Goal: Contribute content: Contribute content

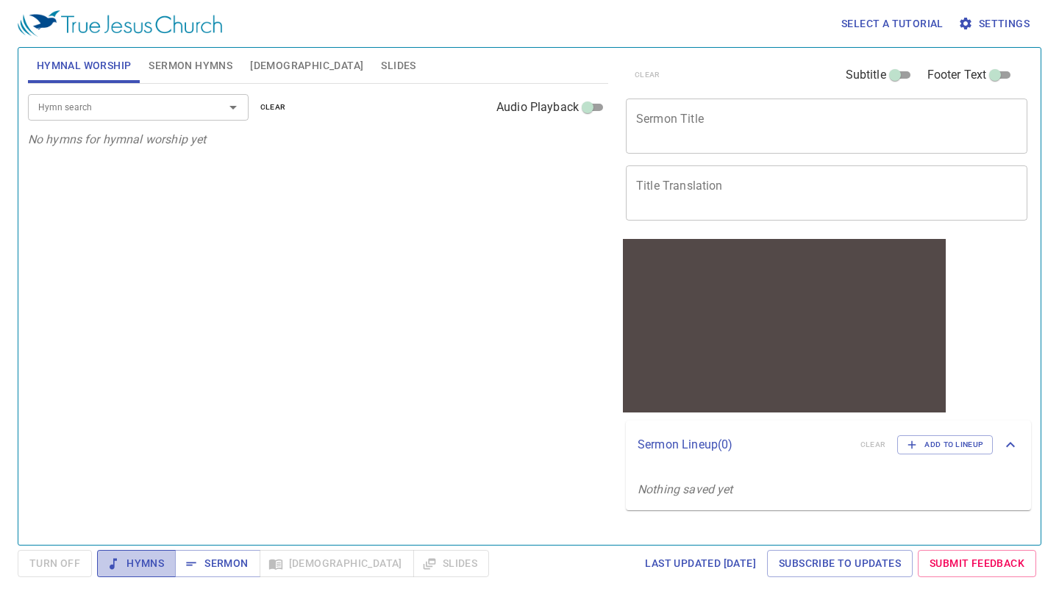
click at [136, 556] on span "Hymns" at bounding box center [136, 564] width 55 height 18
click at [165, 113] on input "Hymn search" at bounding box center [116, 107] width 168 height 17
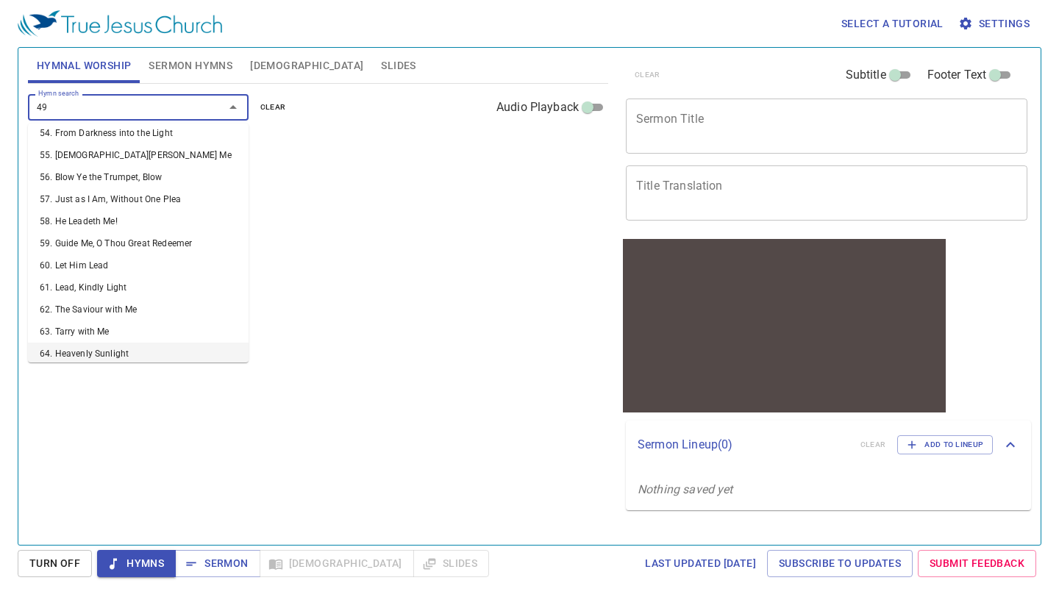
scroll to position [9, 0]
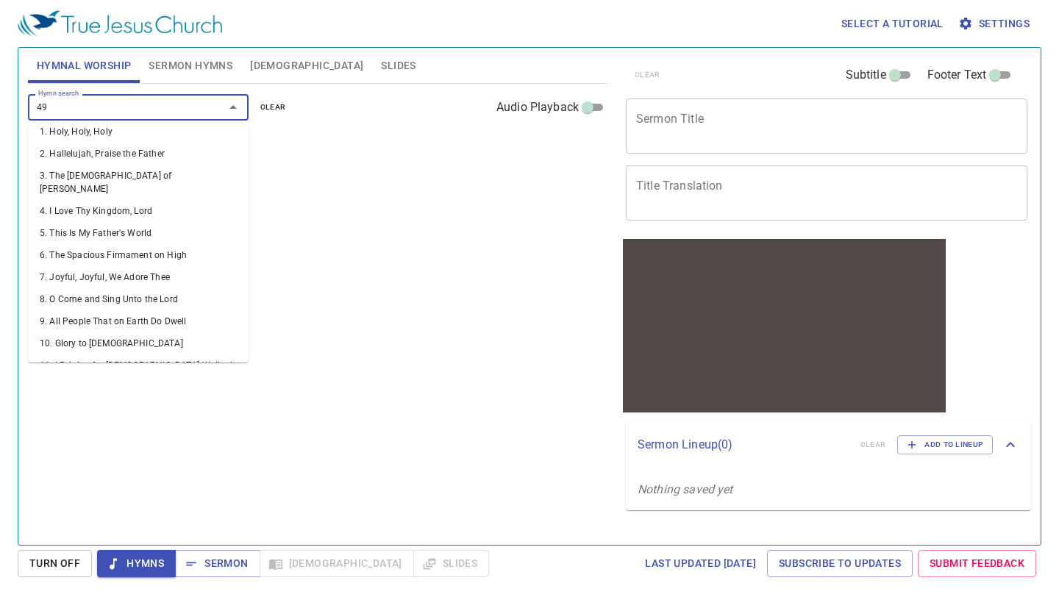
type input "491"
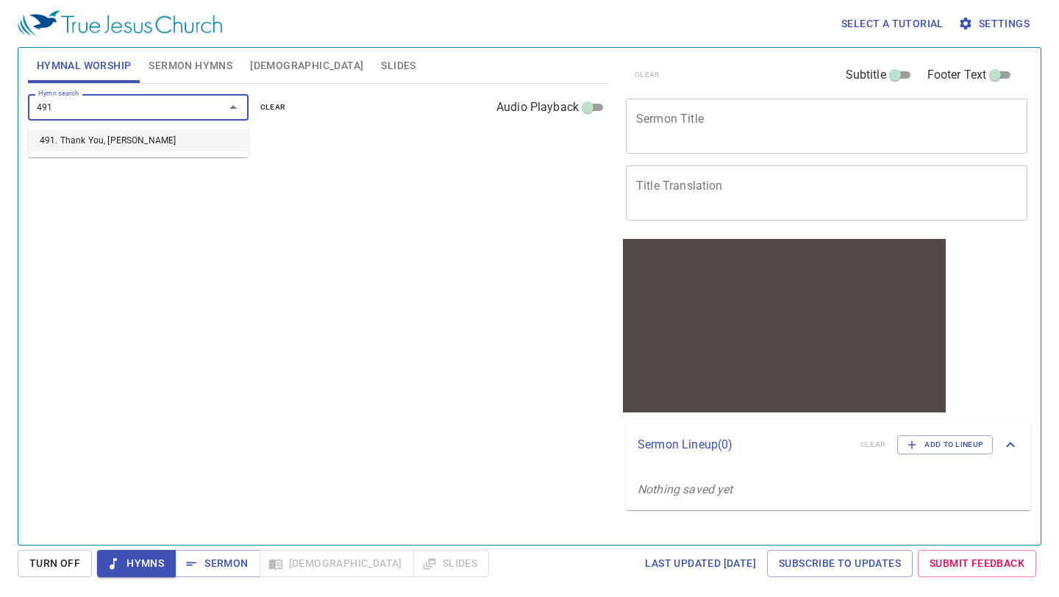
scroll to position [0, 0]
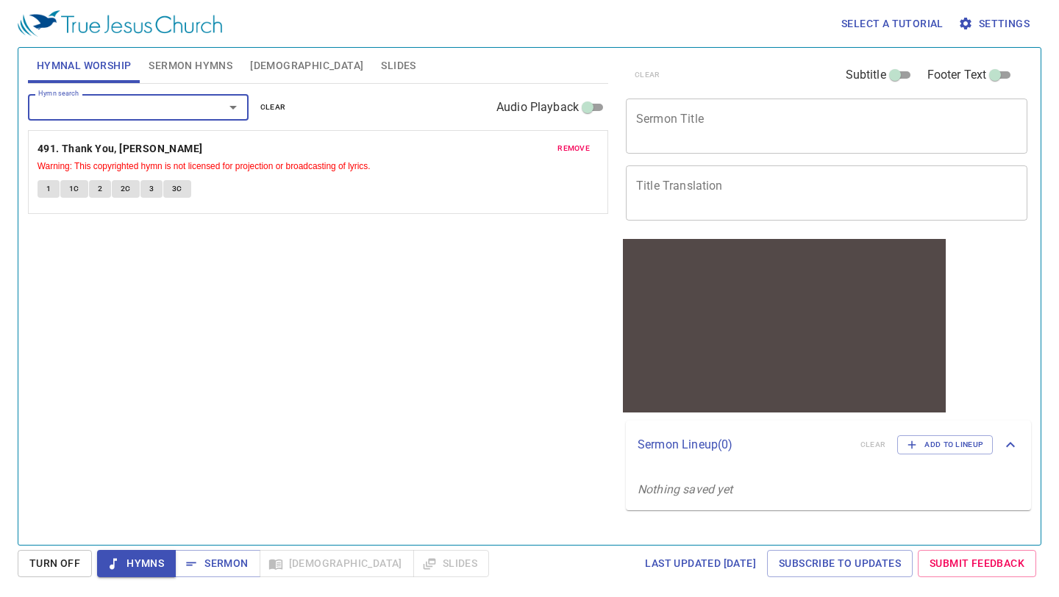
click at [784, 132] on textarea "Sermon Title" at bounding box center [826, 126] width 381 height 28
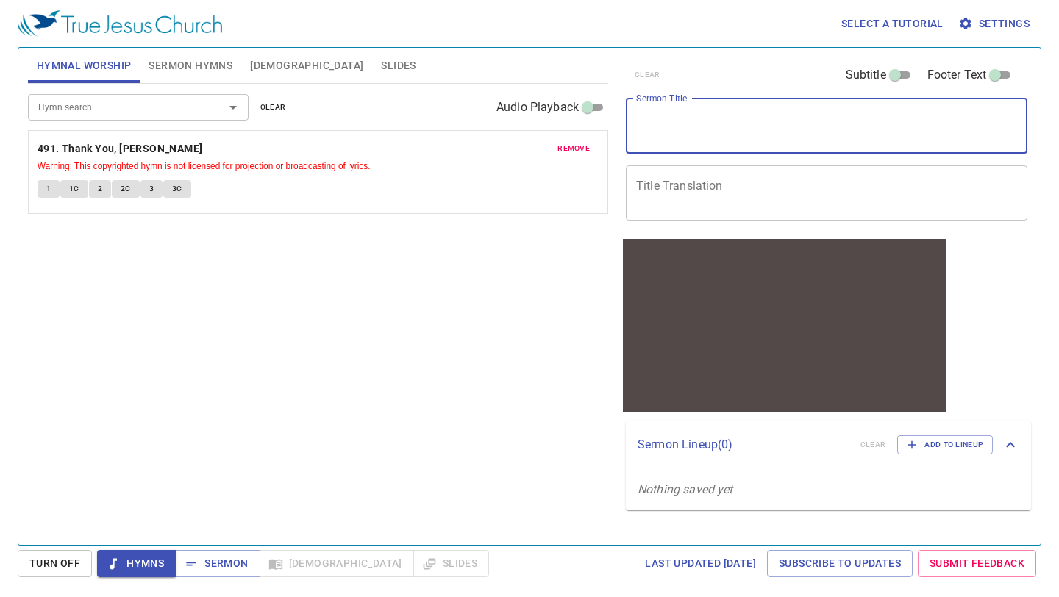
paste textarea "A City that has Foundation 有根基的城"
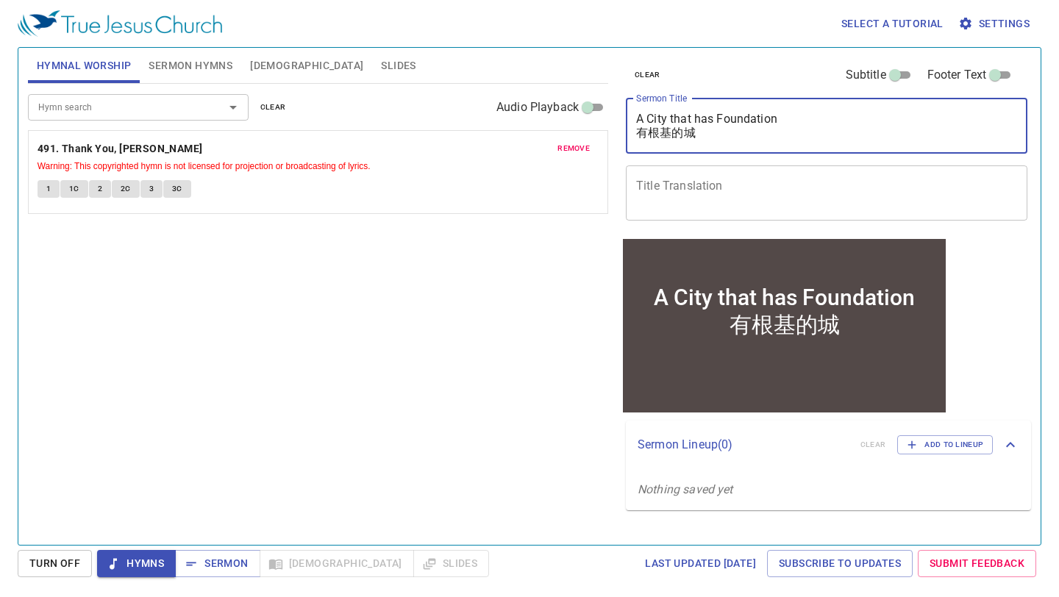
type textarea "A City that has Foundation 有根基的城"
click at [761, 196] on textarea "Title Translation" at bounding box center [826, 193] width 381 height 28
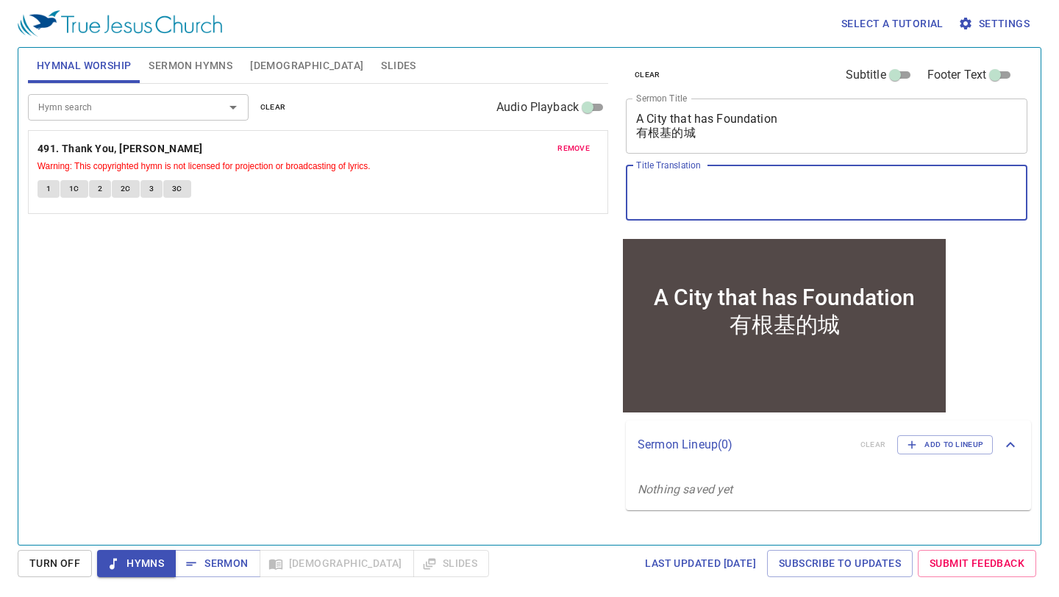
click at [192, 58] on span "Sermon Hymns" at bounding box center [191, 66] width 84 height 18
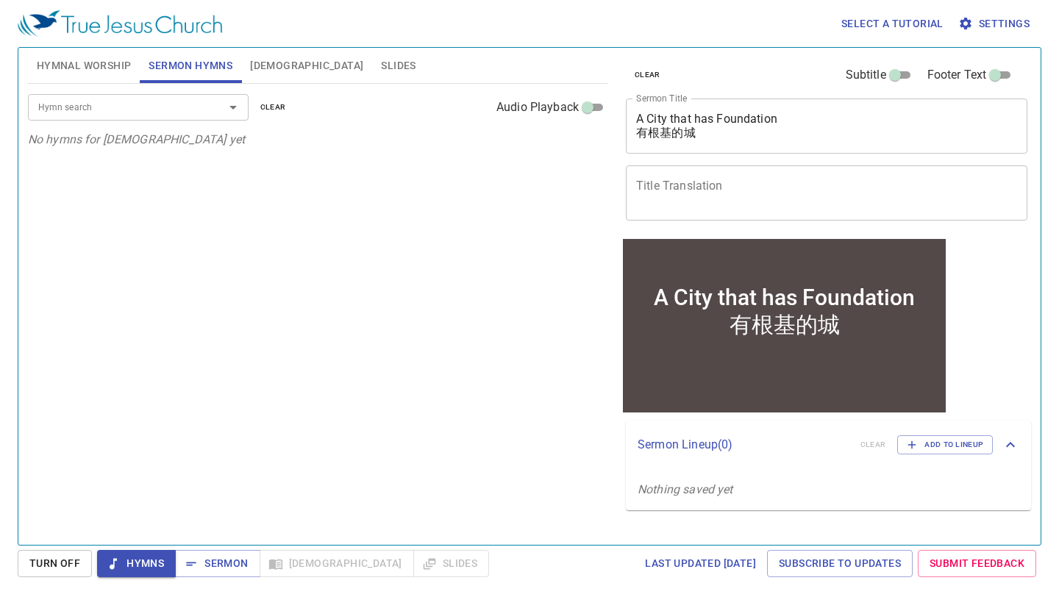
click at [195, 107] on input "Hymn search" at bounding box center [116, 107] width 168 height 17
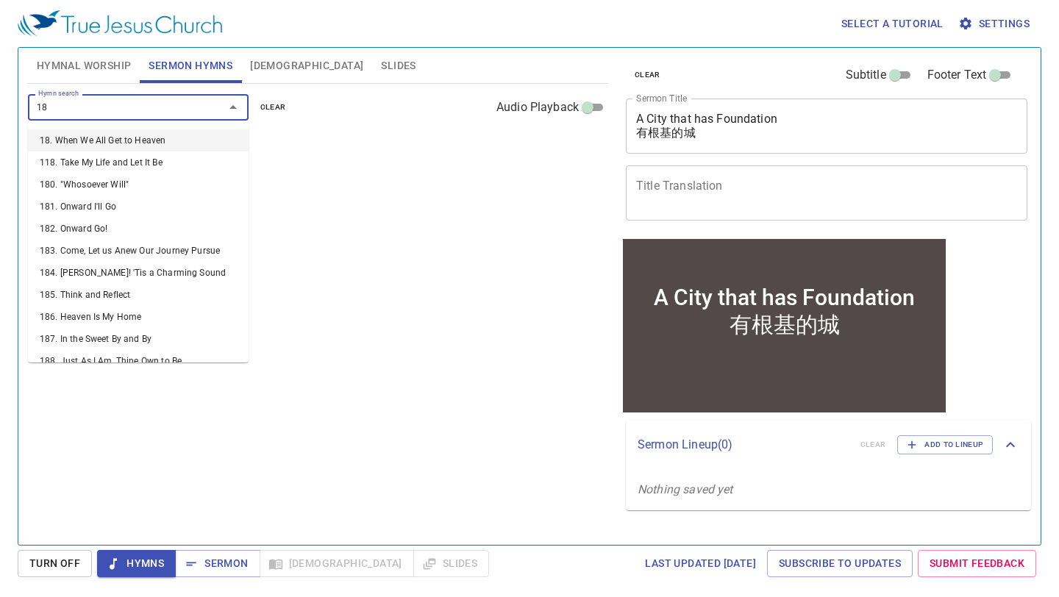
type input "186"
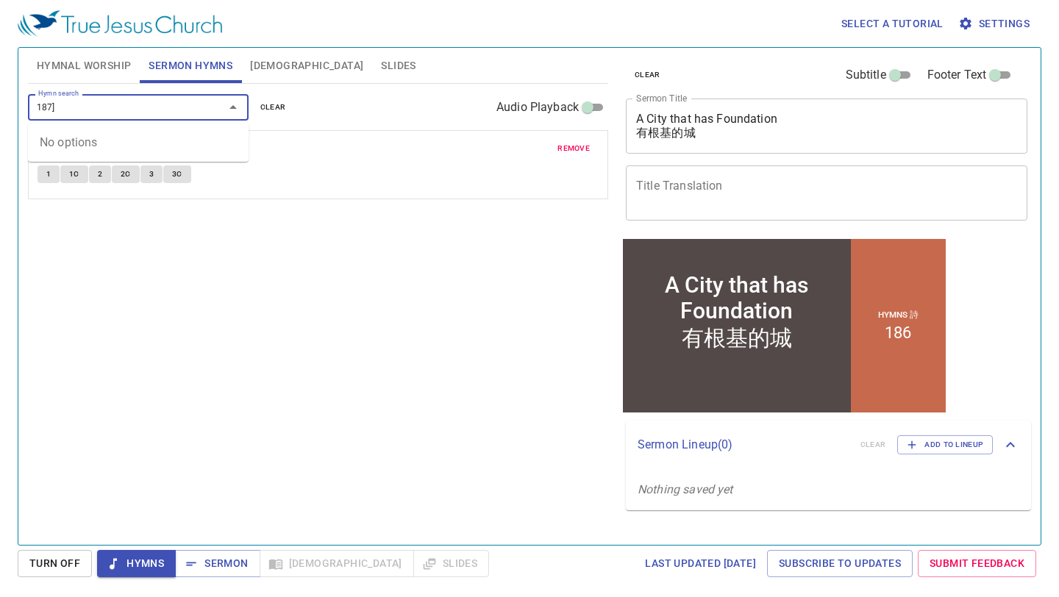
type input "187"
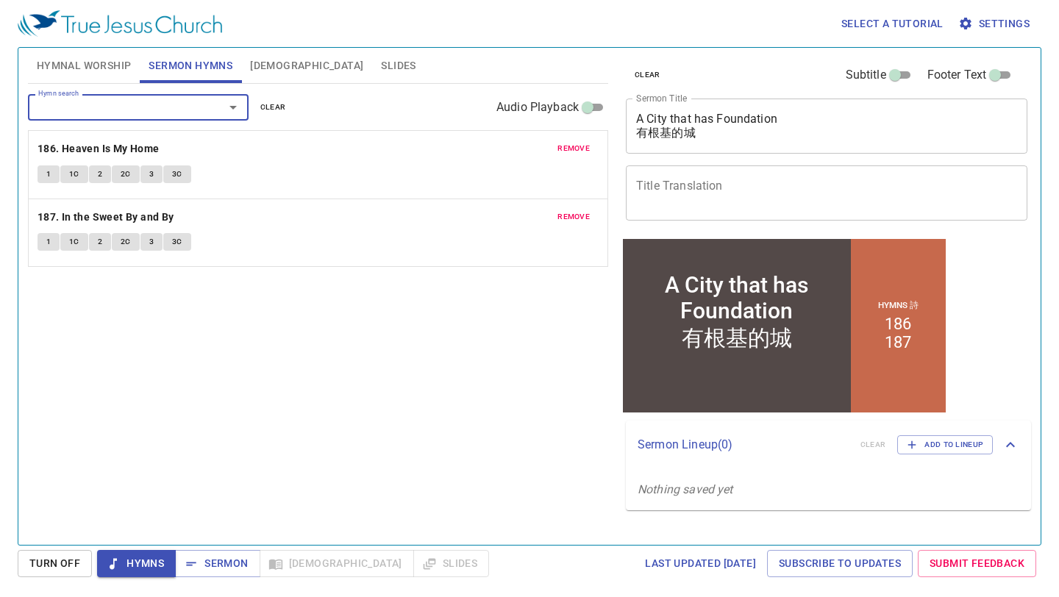
click at [667, 207] on div "x Title Translation" at bounding box center [827, 193] width 402 height 55
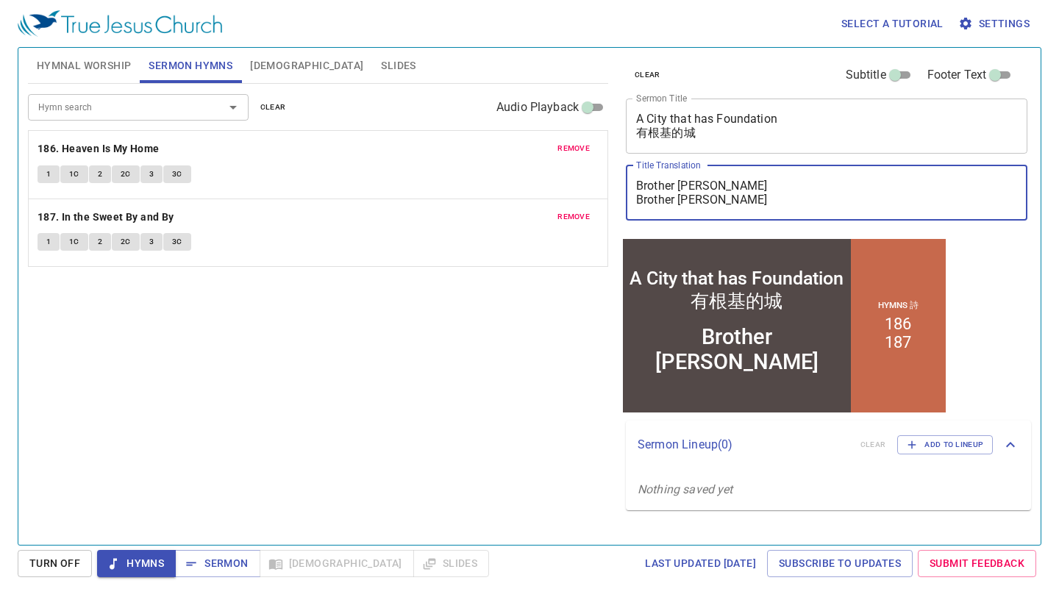
click at [636, 189] on textarea "Brother [PERSON_NAME] Brother [PERSON_NAME]" at bounding box center [826, 193] width 381 height 28
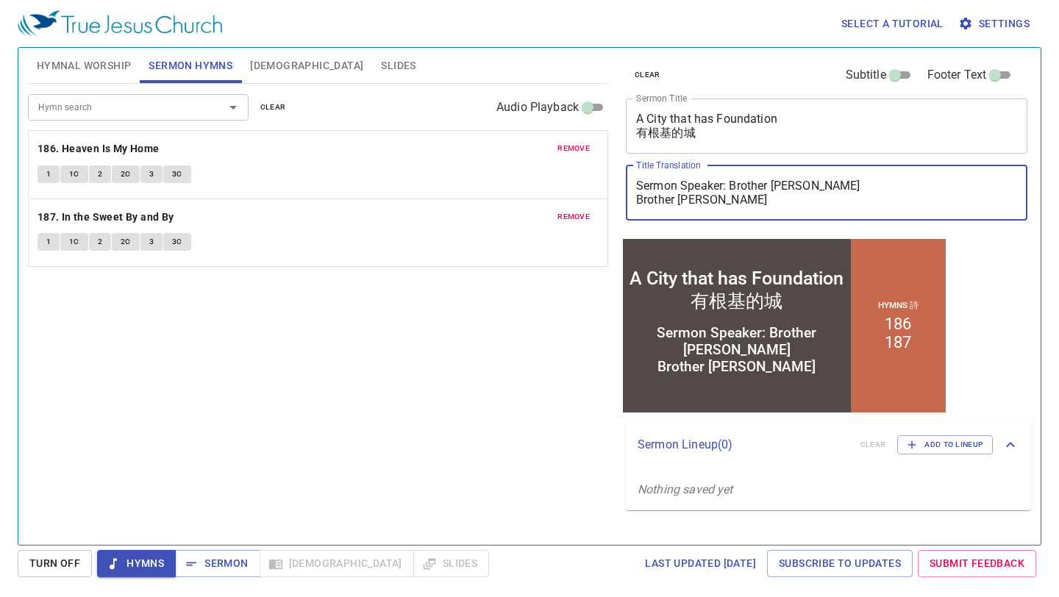
click at [636, 199] on textarea "Sermon Speaker: Brother [PERSON_NAME] Brother [PERSON_NAME]" at bounding box center [826, 193] width 381 height 28
click at [855, 188] on textarea "Sermon Speaker: Brother [PERSON_NAME] Interpreter: Brother [PERSON_NAME]" at bounding box center [826, 193] width 381 height 28
click at [636, 185] on textarea "Sermon Speaker: Brother [PERSON_NAME] Interpreter: Brother [PERSON_NAME]" at bounding box center [826, 193] width 381 height 28
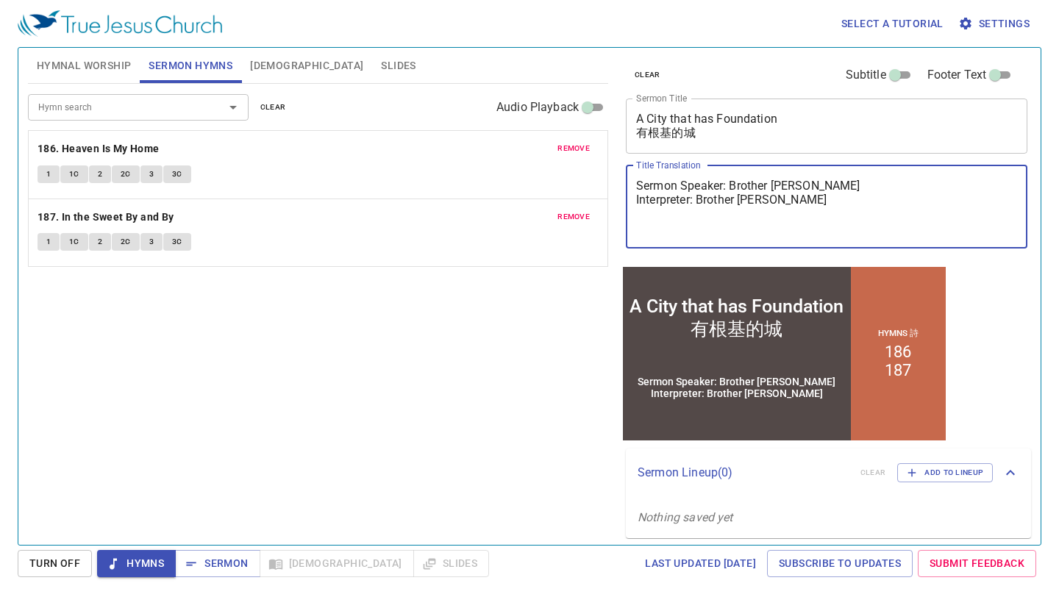
type textarea "Sermon Speaker: Brother [PERSON_NAME] Interpreter: Brother [PERSON_NAME]"
click at [553, 381] on div "Hymn search Hymn search clear Audio Playback remove 186. Heaven Is My Home 1 1C…" at bounding box center [318, 308] width 581 height 449
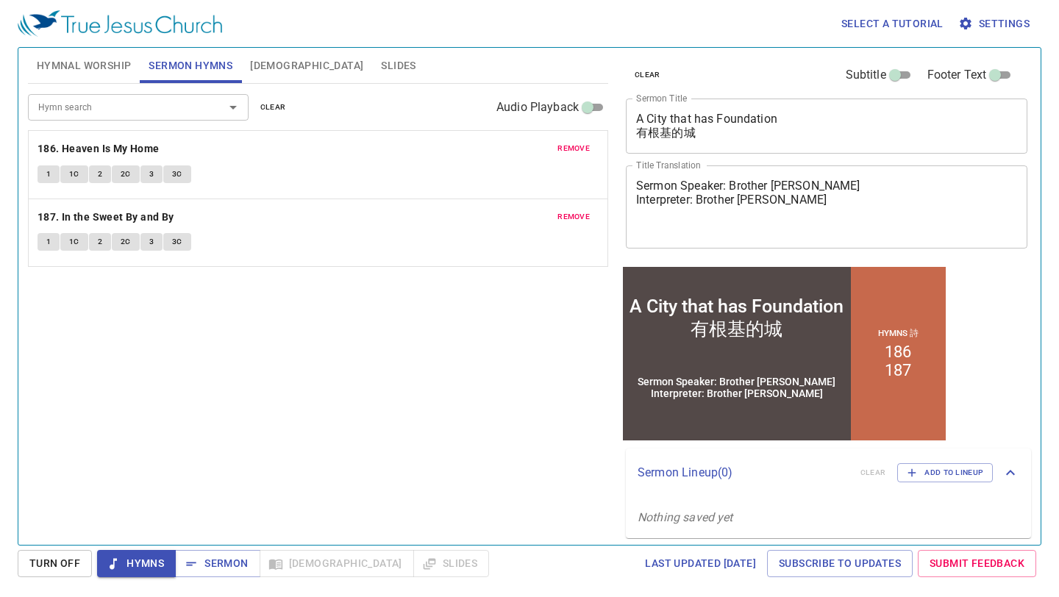
drag, startPoint x: 89, startPoint y: 1, endPoint x: 717, endPoint y: 242, distance: 672.4
click at [717, 242] on div "Sermon Speaker: Brother [PERSON_NAME] Interpreter: Brother [PERSON_NAME] x Titl…" at bounding box center [827, 207] width 402 height 83
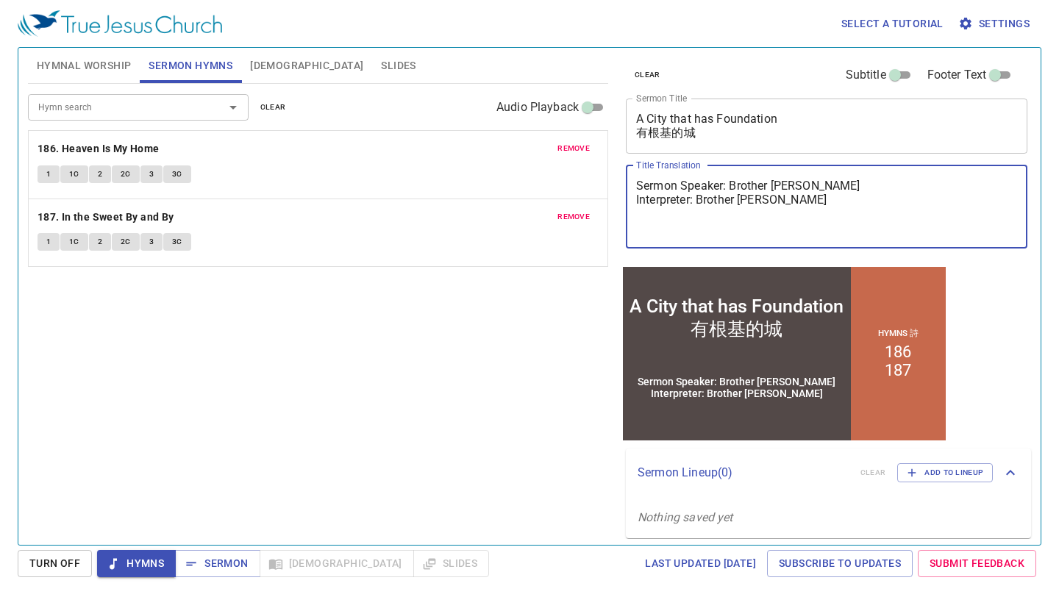
click at [709, 124] on textarea "A City that has Foundation 有根基的城" at bounding box center [826, 126] width 381 height 28
